Goal: Information Seeking & Learning: Find specific fact

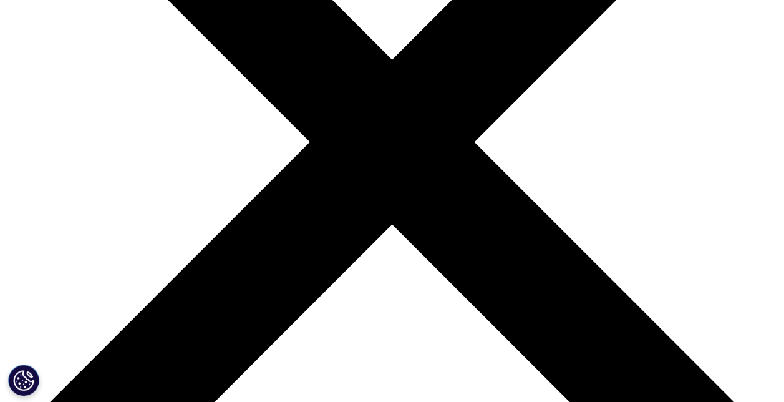
scroll to position [276, 0]
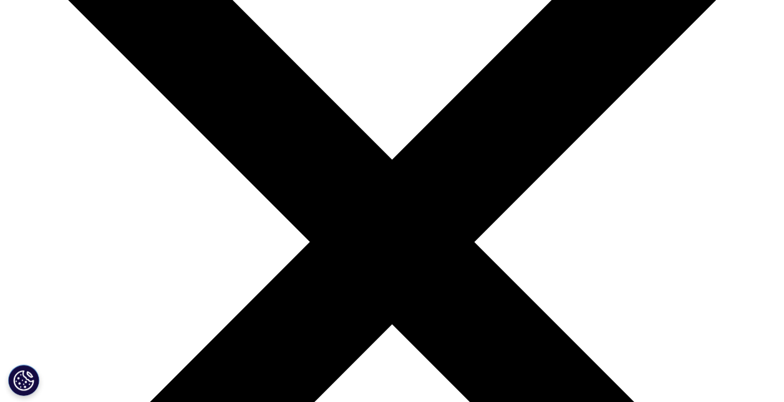
scroll to position [16, 0]
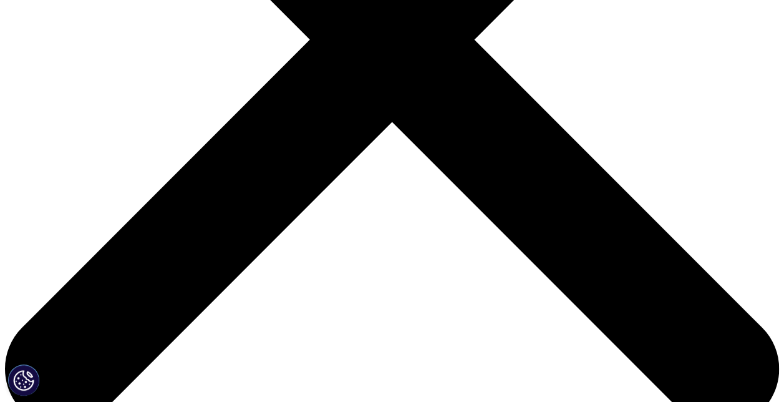
scroll to position [0, 0]
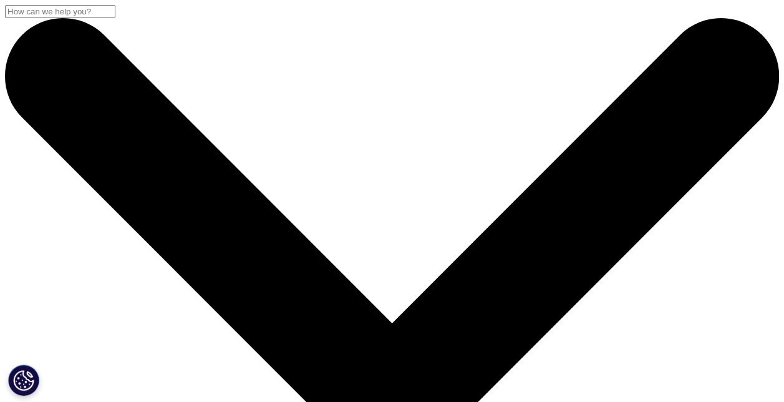
type input "M"
type input "Austedo"
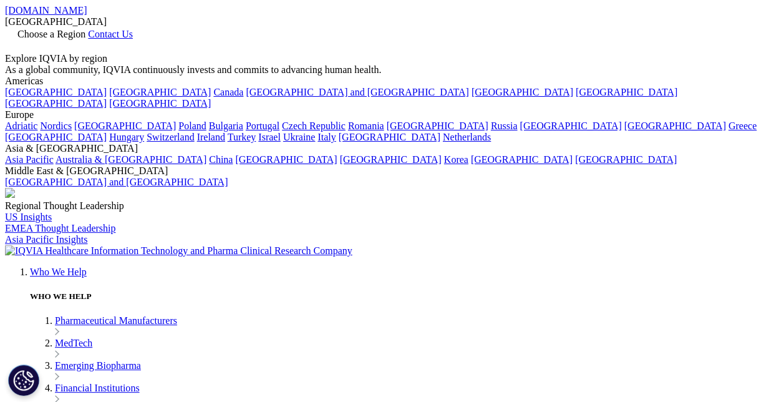
click at [15, 40] on icon at bounding box center [10, 45] width 10 height 11
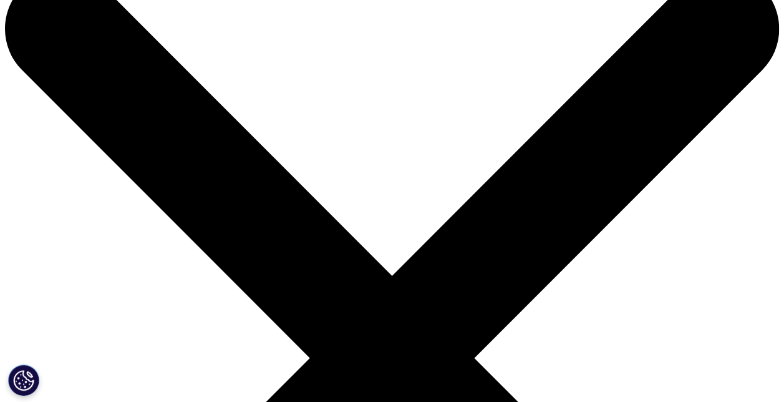
scroll to position [45, 0]
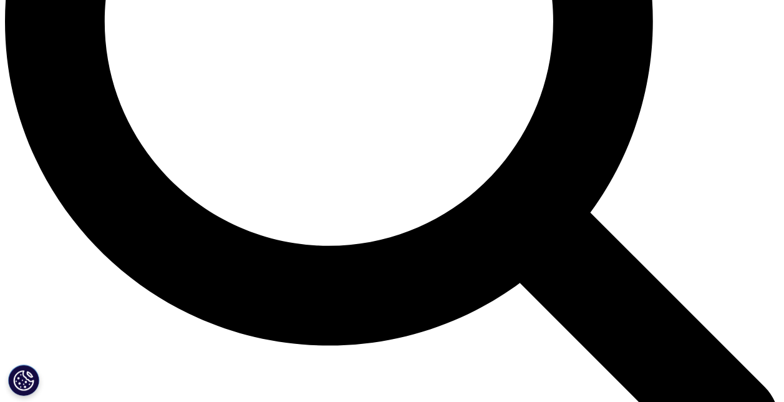
scroll to position [1226, 0]
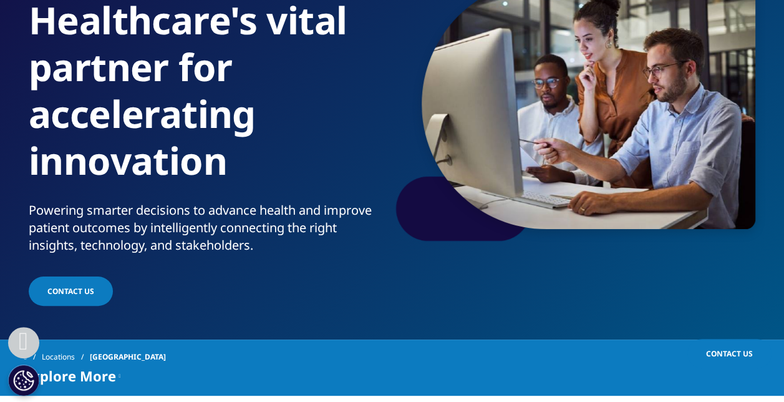
scroll to position [129, 0]
